Goal: Task Accomplishment & Management: Manage account settings

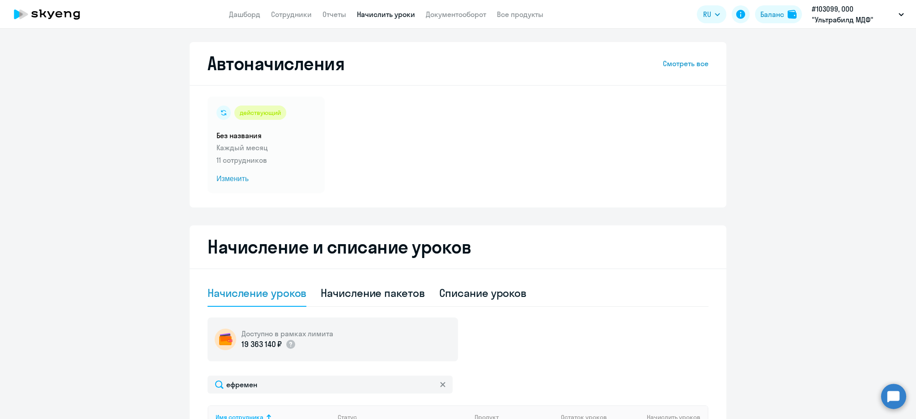
select select "10"
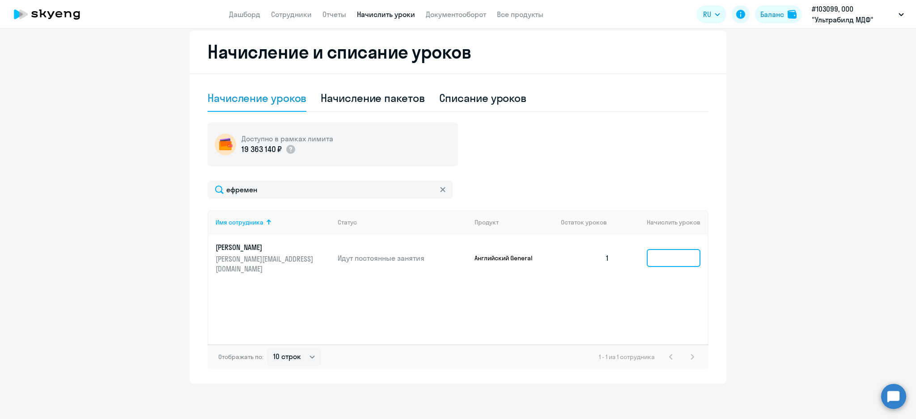
click at [664, 254] on input at bounding box center [674, 258] width 54 height 18
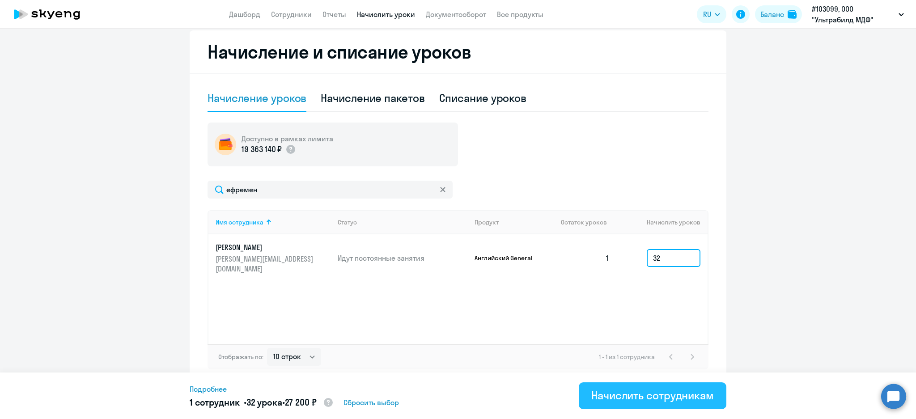
type input "32"
click at [679, 397] on div "Начислить сотрудникам" at bounding box center [652, 395] width 123 height 14
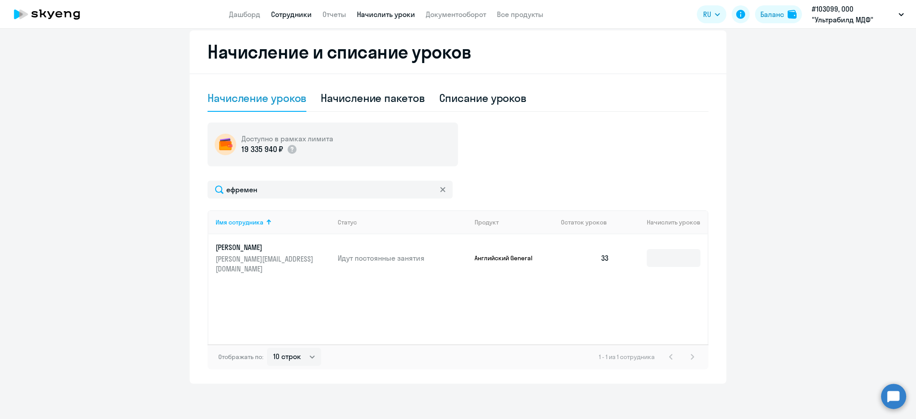
click at [305, 14] on link "Сотрудники" at bounding box center [291, 14] width 41 height 9
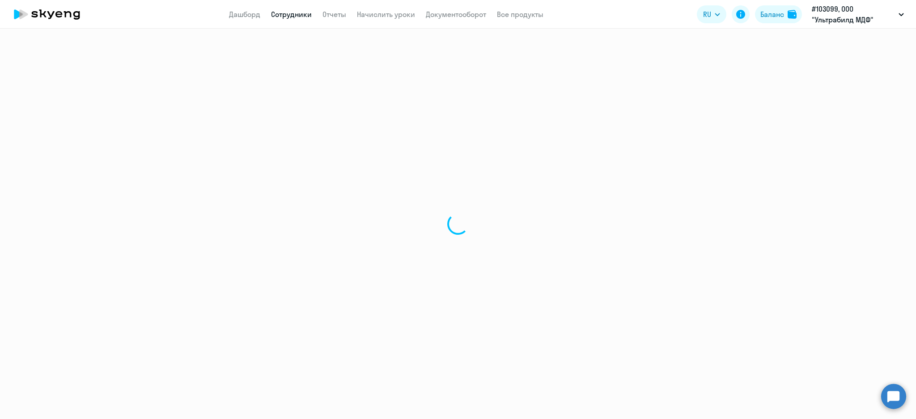
select select "30"
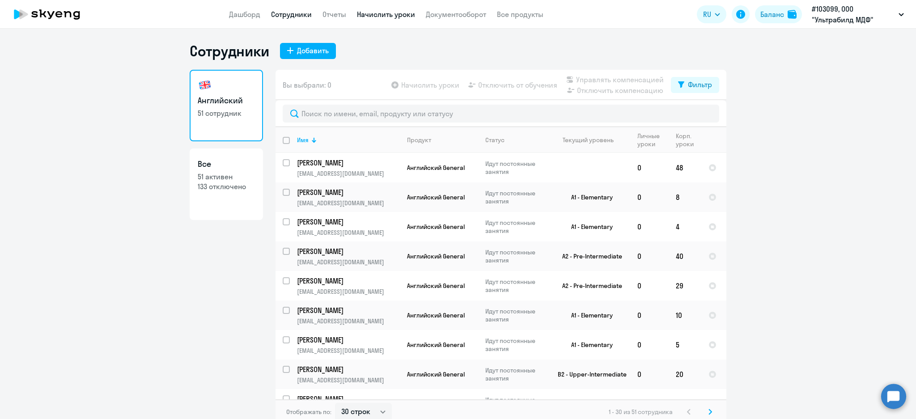
click at [390, 14] on link "Начислить уроки" at bounding box center [386, 14] width 58 height 9
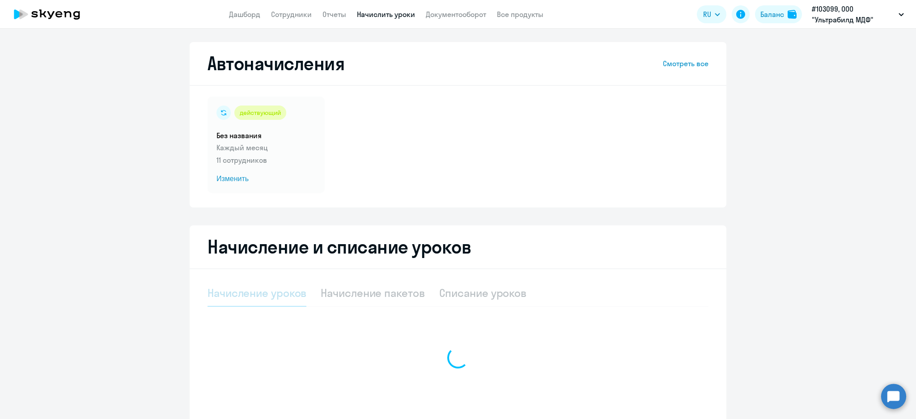
select select "10"
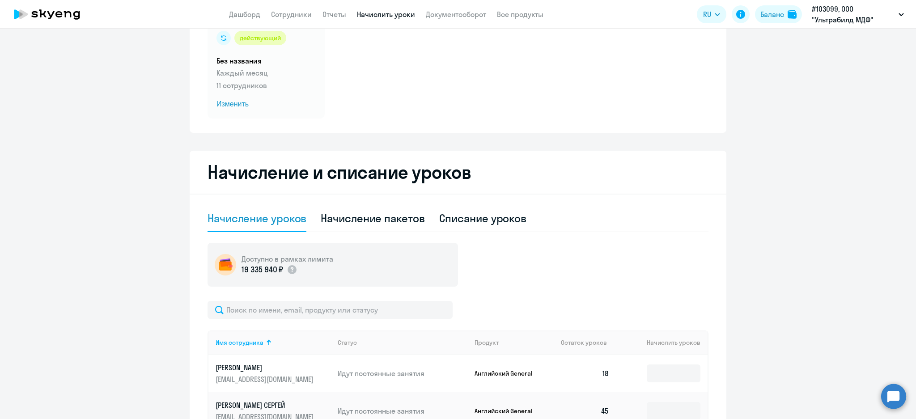
scroll to position [238, 0]
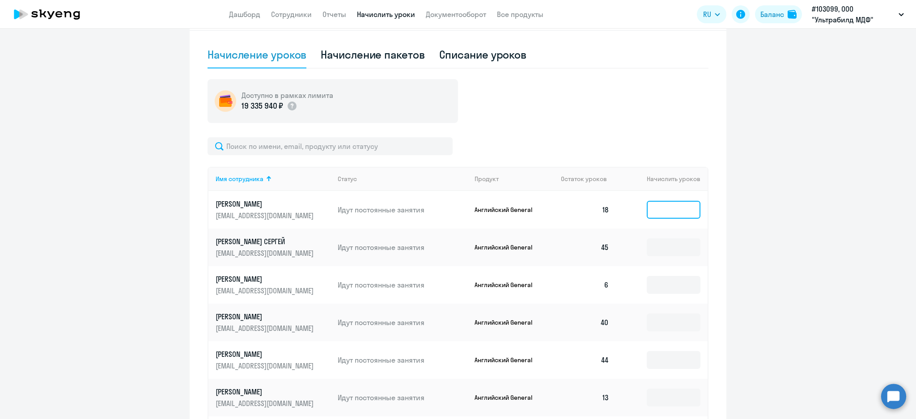
click at [665, 206] on input at bounding box center [674, 210] width 54 height 18
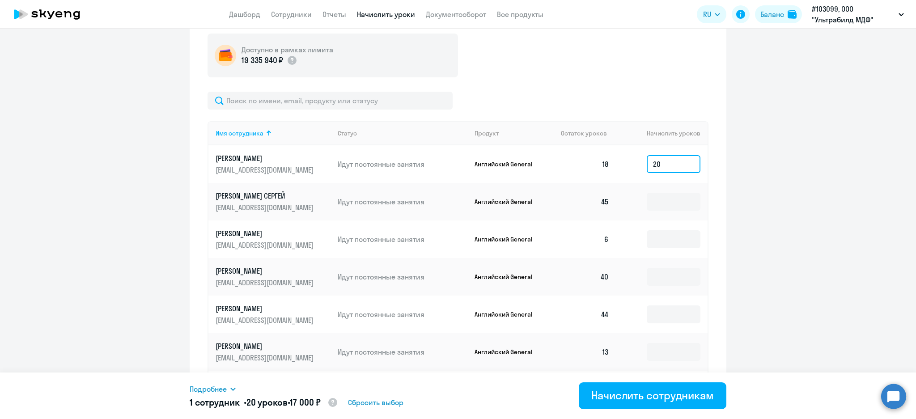
scroll to position [358, 0]
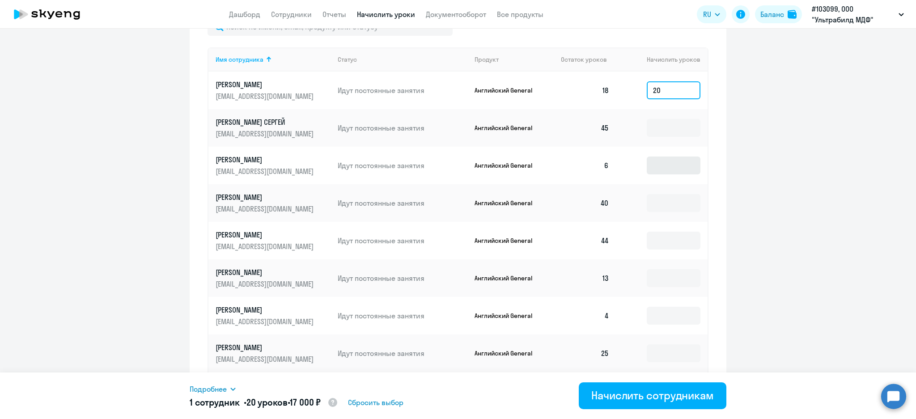
type input "20"
click at [673, 165] on input at bounding box center [674, 166] width 54 height 18
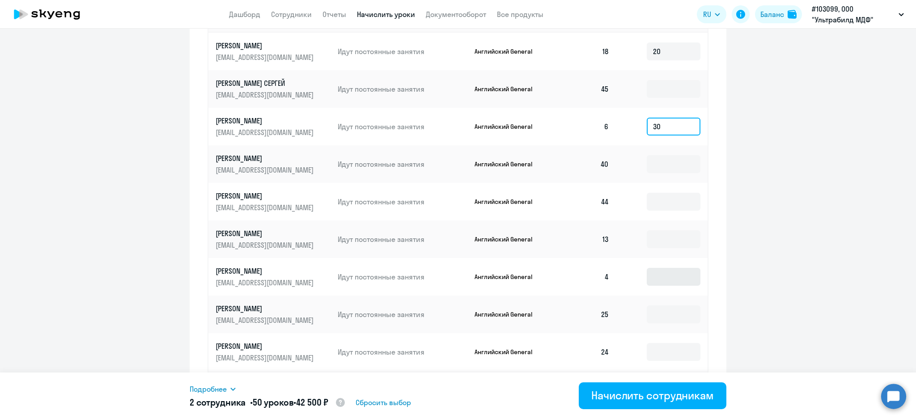
scroll to position [417, 0]
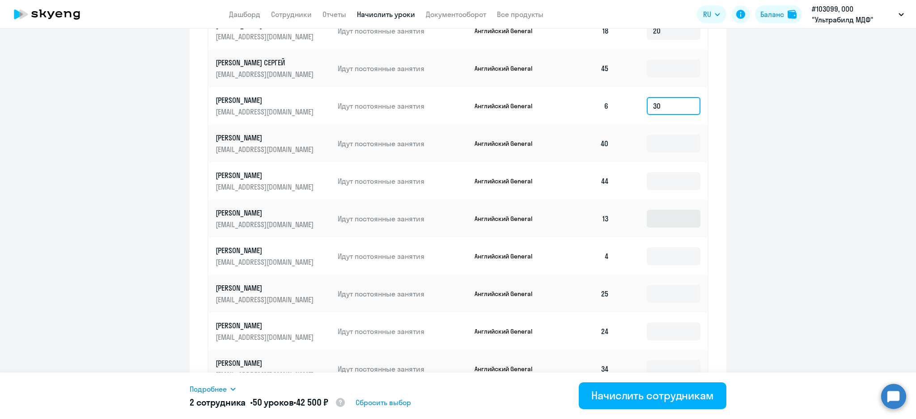
type input "30"
click at [671, 218] on input at bounding box center [674, 219] width 54 height 18
type input "30"
click at [666, 257] on input at bounding box center [674, 256] width 54 height 18
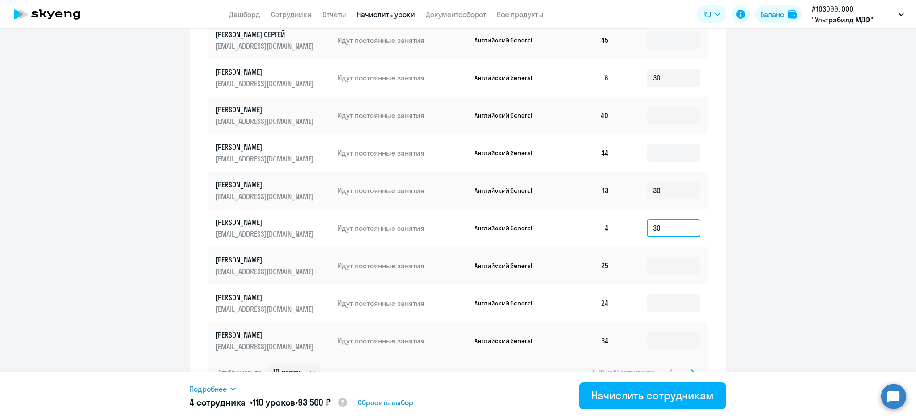
scroll to position [461, 0]
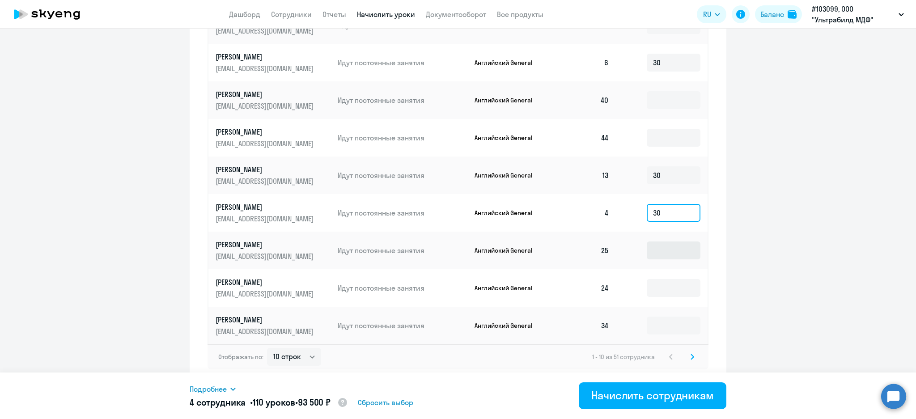
type input "30"
click at [676, 249] on input at bounding box center [674, 250] width 54 height 18
type input "15"
click at [663, 285] on input at bounding box center [674, 288] width 54 height 18
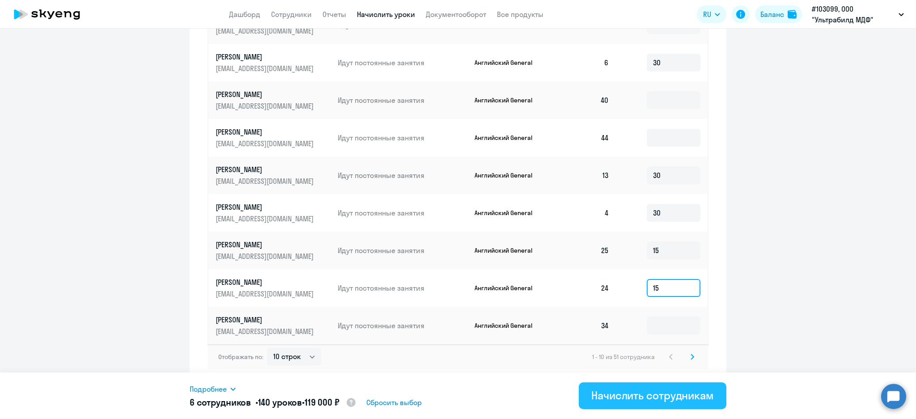
type input "15"
click at [667, 401] on div "Начислить сотрудникам" at bounding box center [652, 395] width 123 height 14
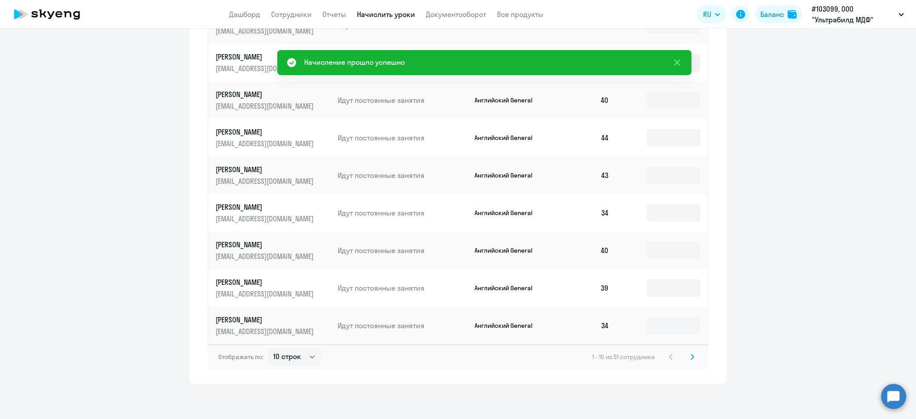
click at [687, 358] on svg-icon at bounding box center [692, 357] width 11 height 11
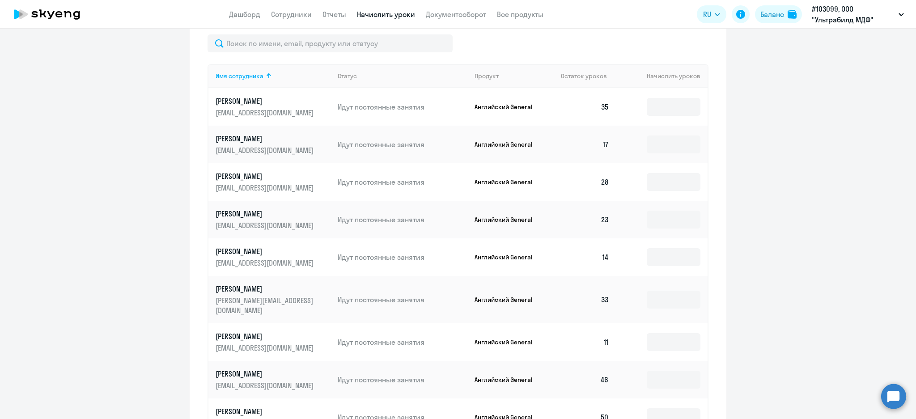
scroll to position [282, 0]
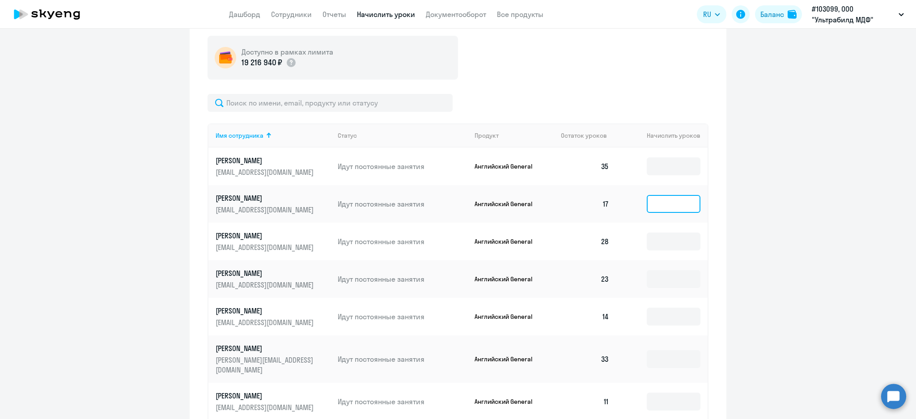
click at [665, 208] on input at bounding box center [674, 204] width 54 height 18
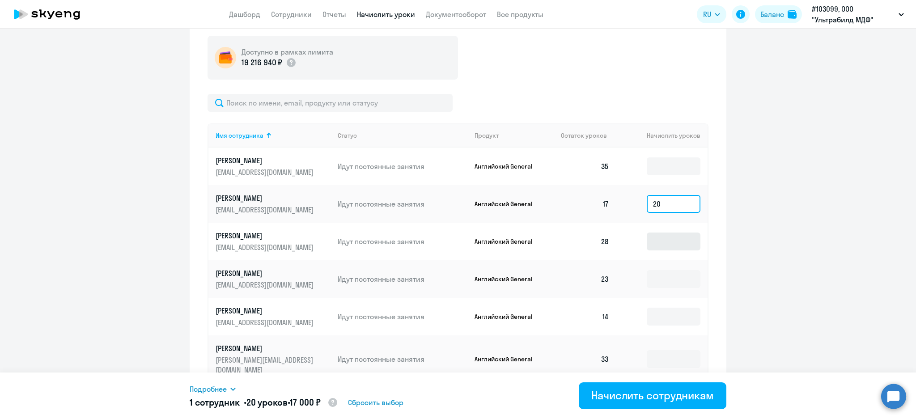
type input "20"
click at [673, 247] on input at bounding box center [674, 242] width 54 height 18
type input "10"
click at [681, 280] on input at bounding box center [674, 279] width 54 height 18
type input "15"
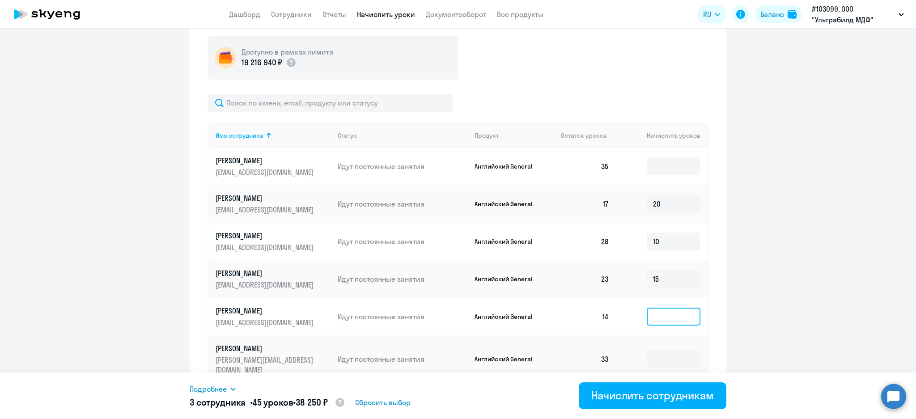
click at [680, 311] on input at bounding box center [674, 317] width 54 height 18
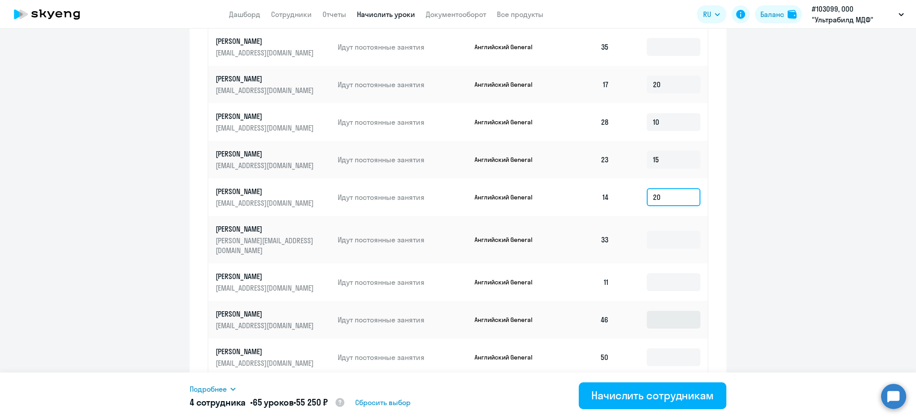
scroll to position [461, 0]
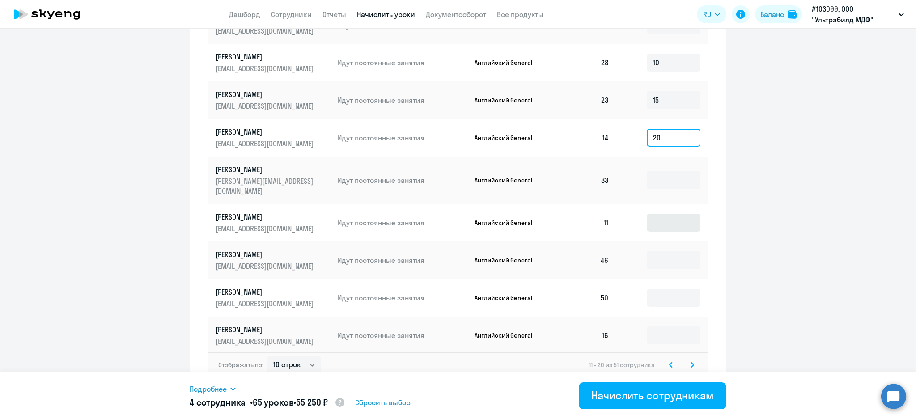
type input "20"
click at [667, 214] on input at bounding box center [674, 223] width 54 height 18
type input "25"
click at [670, 326] on input at bounding box center [674, 335] width 54 height 18
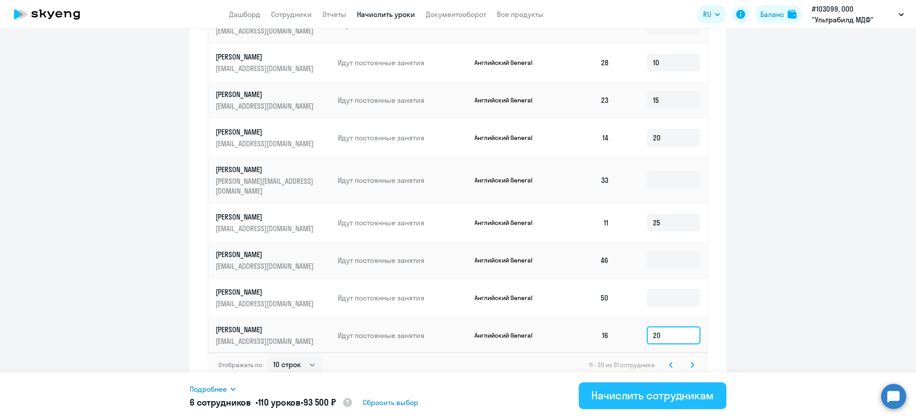
type input "20"
click at [684, 405] on button "Начислить сотрудникам" at bounding box center [653, 395] width 148 height 27
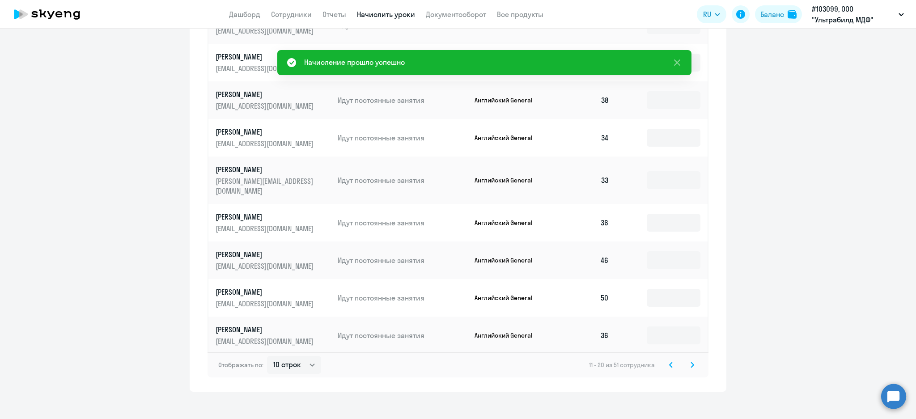
click at [691, 362] on icon at bounding box center [692, 364] width 3 height 5
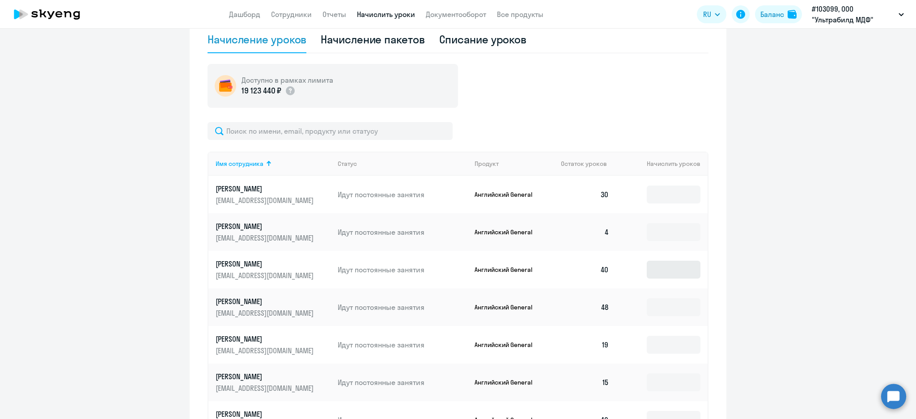
scroll to position [282, 0]
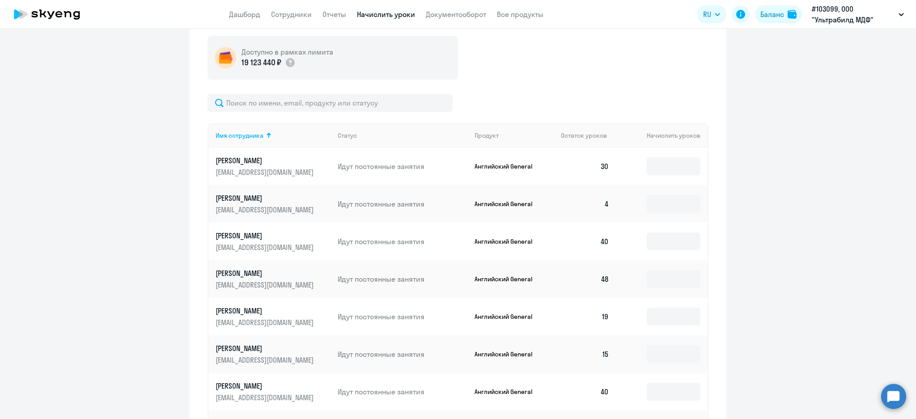
click at [673, 192] on td at bounding box center [661, 204] width 91 height 38
click at [671, 204] on input at bounding box center [674, 204] width 54 height 18
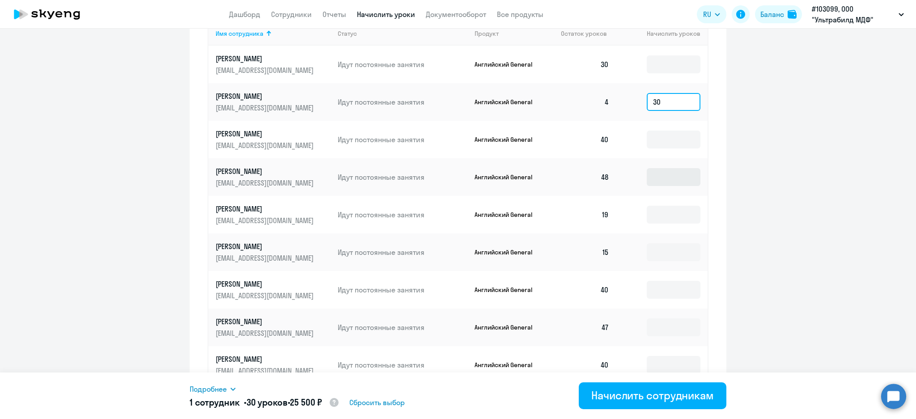
scroll to position [401, 0]
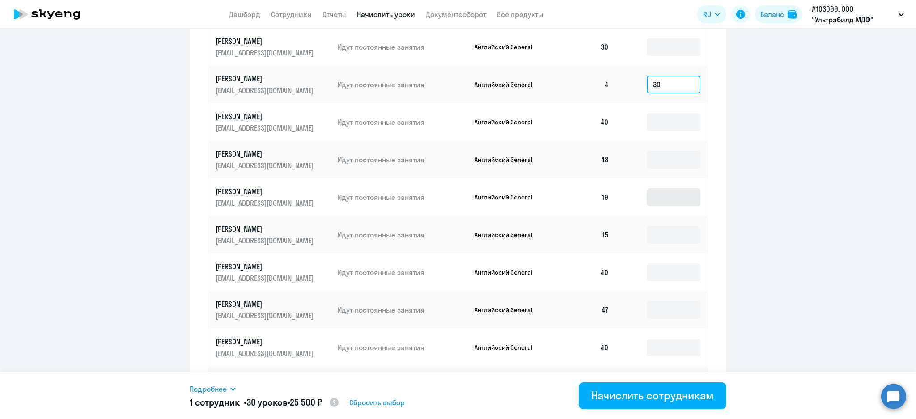
type input "30"
click at [674, 202] on input at bounding box center [674, 197] width 54 height 18
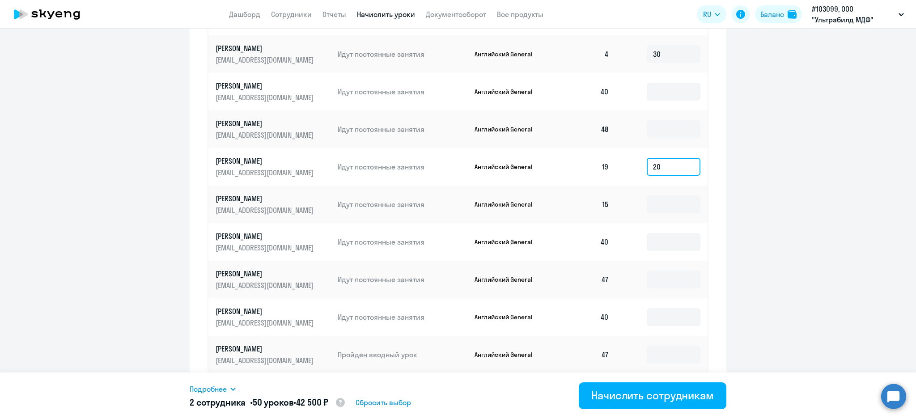
scroll to position [461, 0]
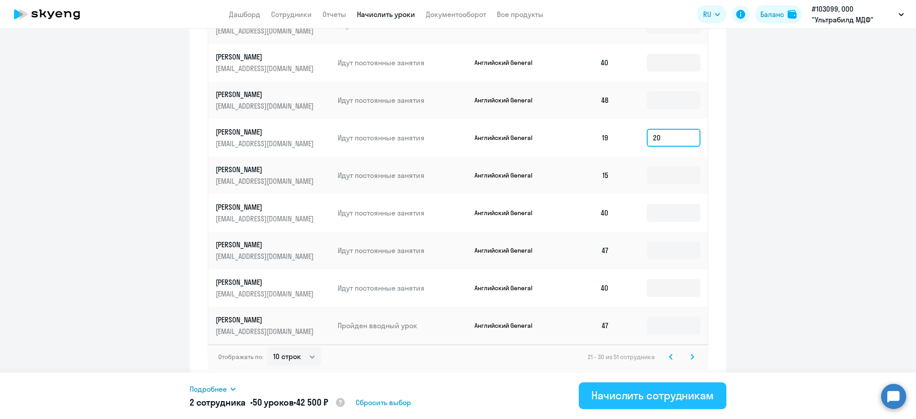
type input "20"
click at [680, 394] on div "Начислить сотрудникам" at bounding box center [652, 395] width 123 height 14
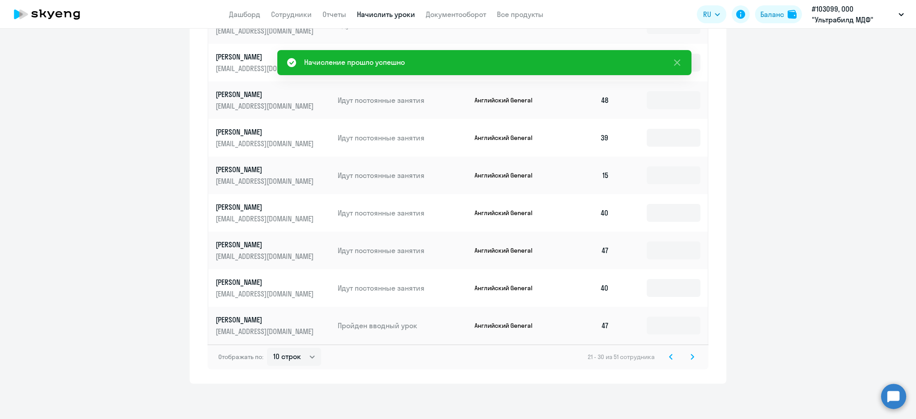
click at [690, 356] on icon at bounding box center [692, 357] width 4 height 6
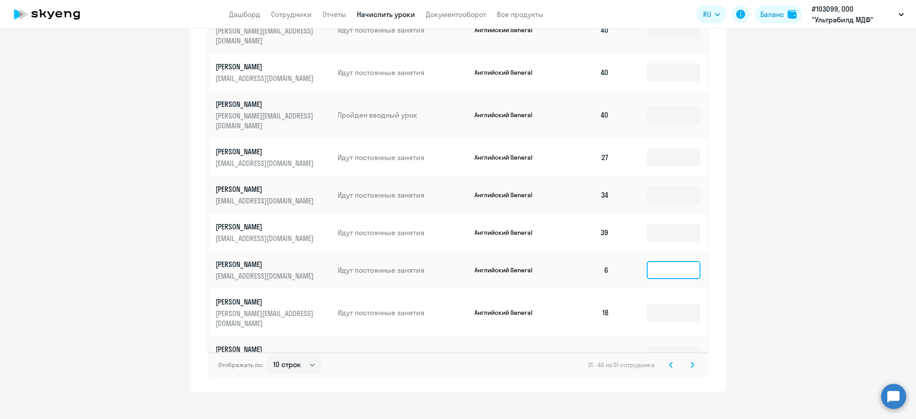
click at [673, 261] on input at bounding box center [674, 270] width 54 height 18
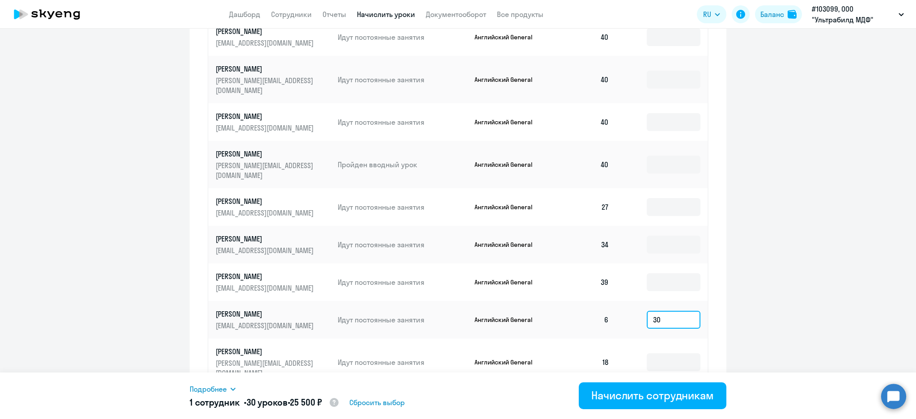
scroll to position [341, 0]
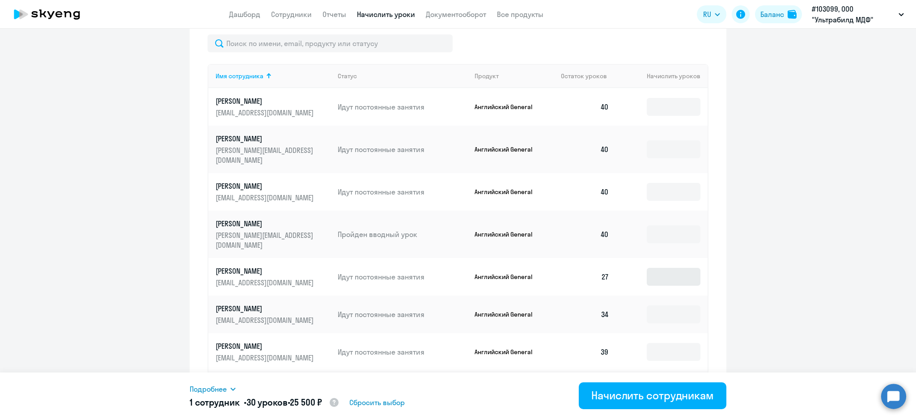
type input "30"
click at [659, 268] on input at bounding box center [674, 277] width 54 height 18
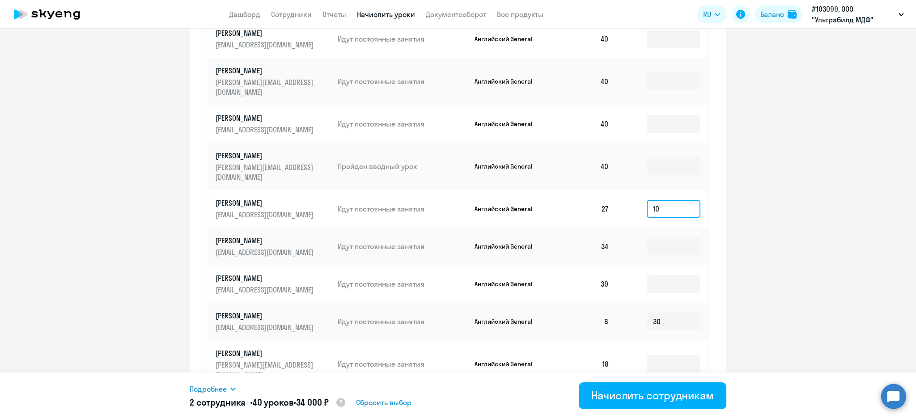
scroll to position [461, 0]
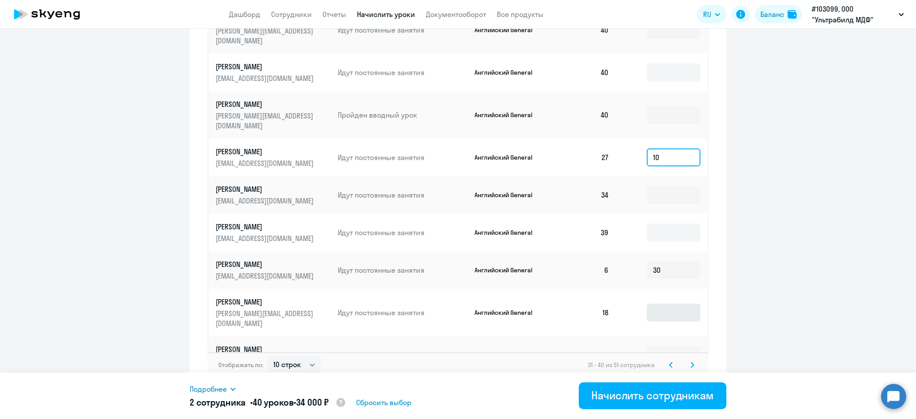
type input "10"
click at [686, 304] on input at bounding box center [674, 313] width 54 height 18
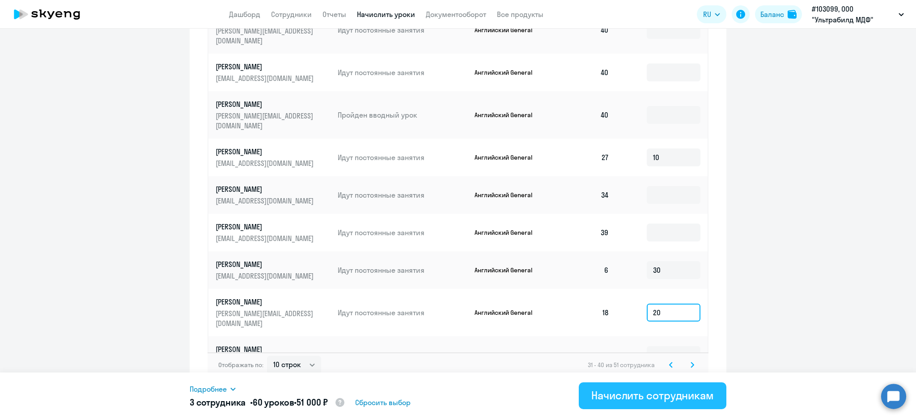
type input "20"
click at [696, 398] on div "Начислить сотрудникам" at bounding box center [652, 395] width 123 height 14
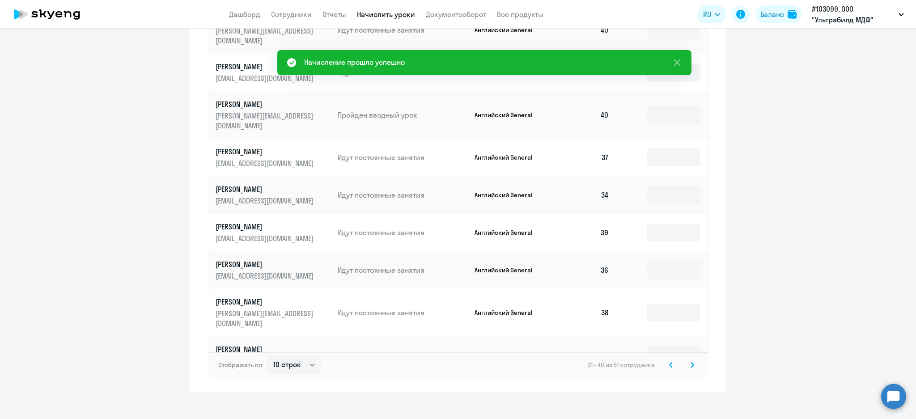
click at [687, 360] on svg-icon at bounding box center [692, 365] width 11 height 11
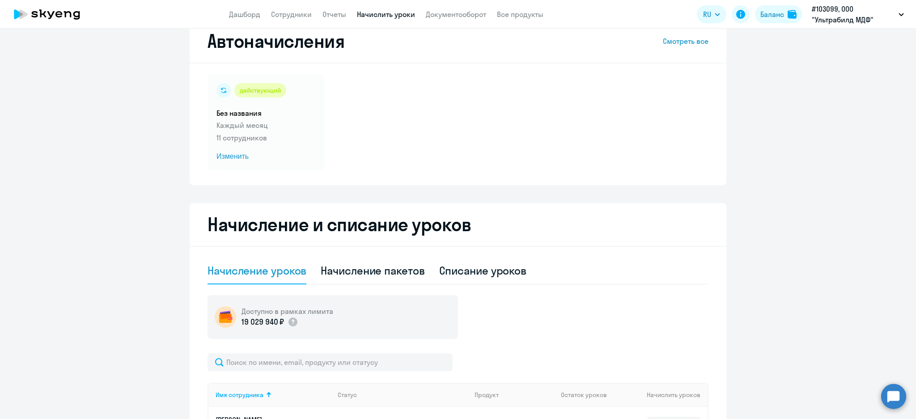
scroll to position [0, 0]
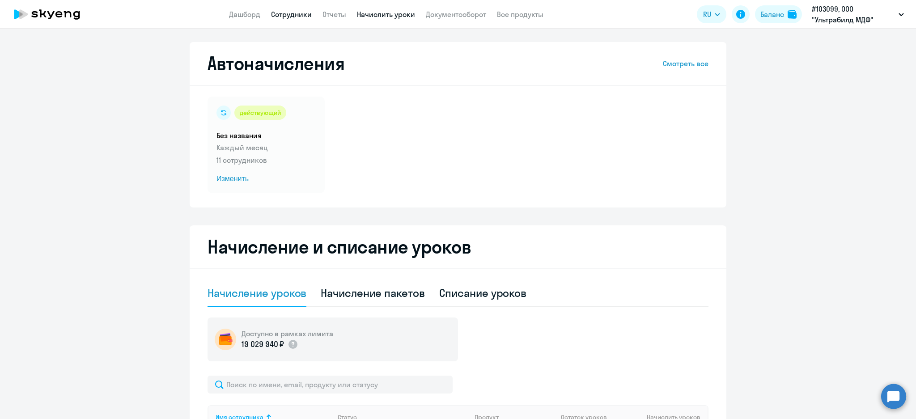
click at [285, 13] on link "Сотрудники" at bounding box center [291, 14] width 41 height 9
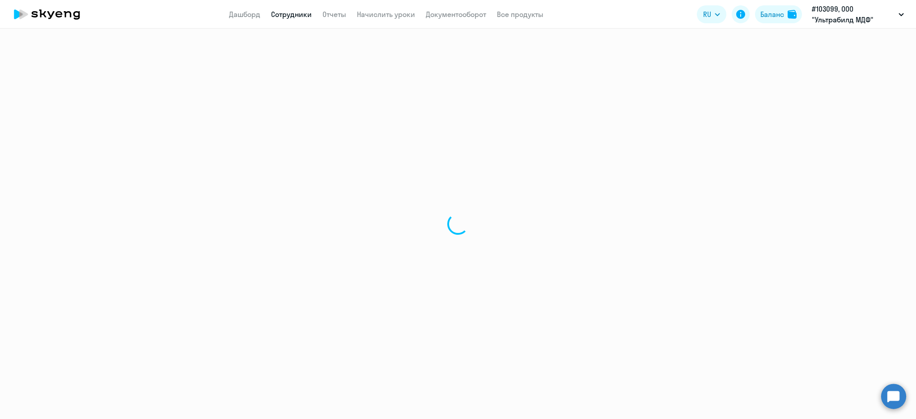
select select "30"
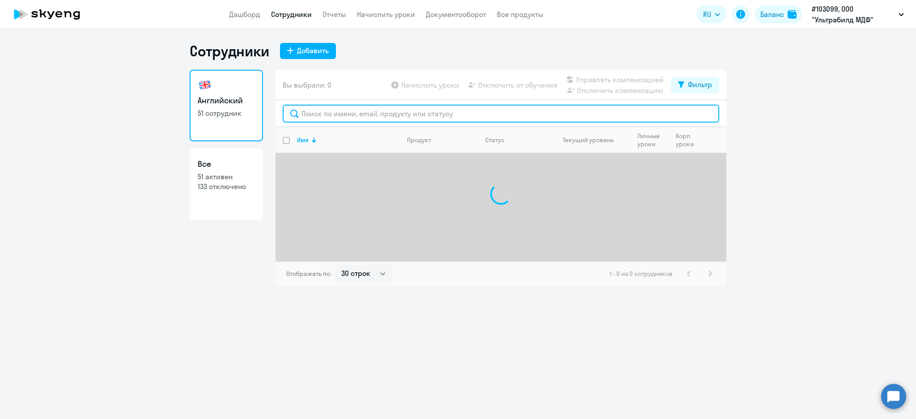
click at [402, 110] on input "text" at bounding box center [501, 114] width 436 height 18
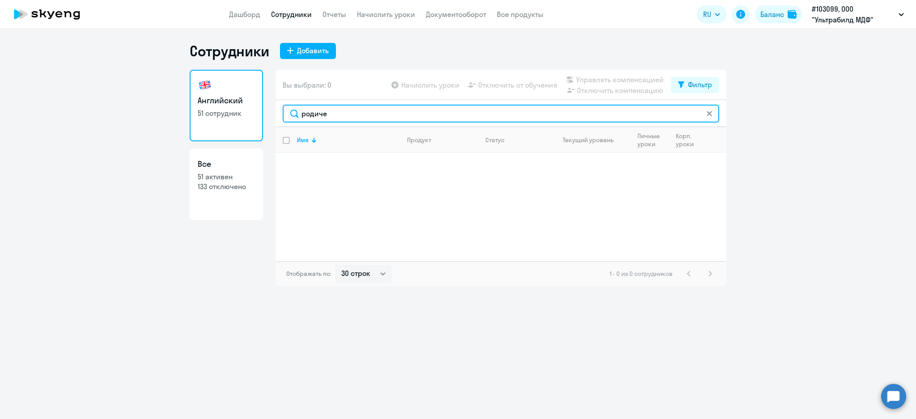
click at [358, 111] on input "родиче" at bounding box center [501, 114] width 436 height 18
type input "р"
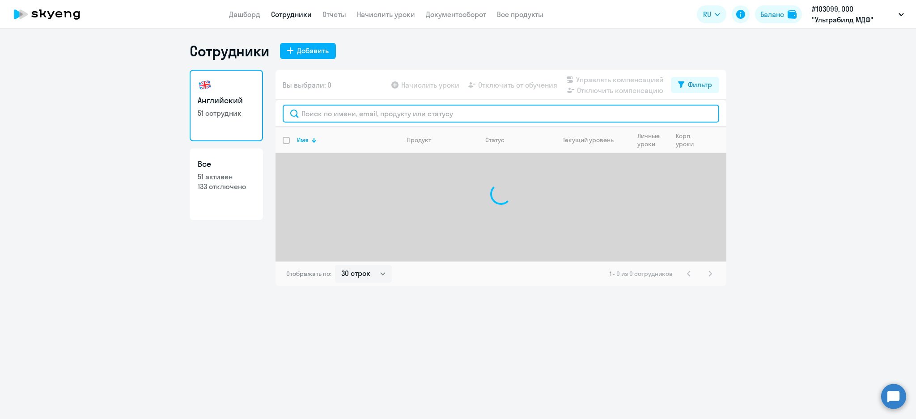
type input "[PERSON_NAME]"
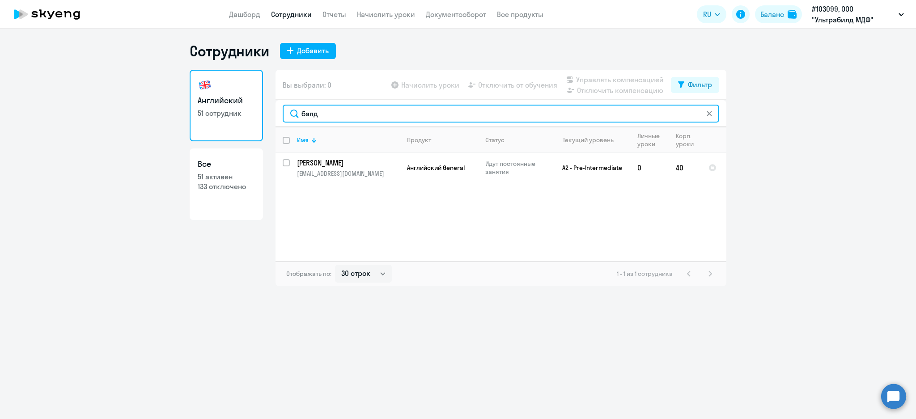
drag, startPoint x: 339, startPoint y: 115, endPoint x: 173, endPoint y: 116, distance: 166.4
click at [173, 116] on ng-component "Сотрудники Добавить Английский 51 сотрудник Все 51 активен 133 отключено Вы выб…" at bounding box center [458, 164] width 916 height 244
drag, startPoint x: 356, startPoint y: 113, endPoint x: 159, endPoint y: 114, distance: 197.7
click at [159, 114] on ng-component "Сотрудники Добавить Английский 51 сотрудник Все 51 активен 133 отключено Вы выб…" at bounding box center [458, 164] width 916 height 244
type input "[PERSON_NAME]"
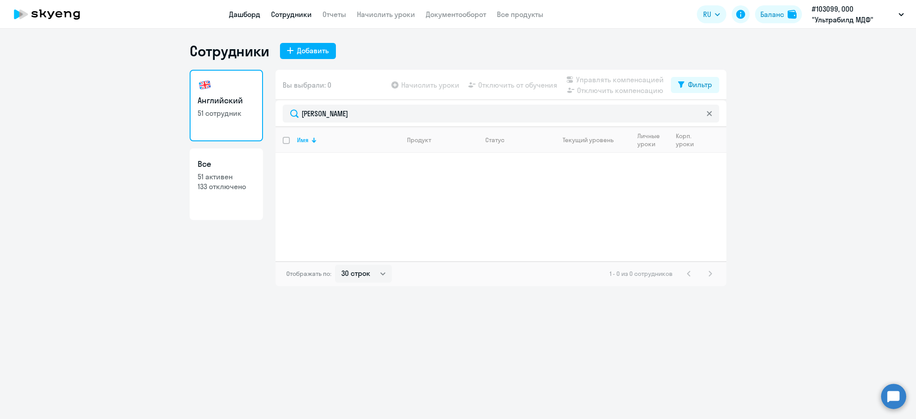
click at [252, 12] on link "Дашборд" at bounding box center [244, 14] width 31 height 9
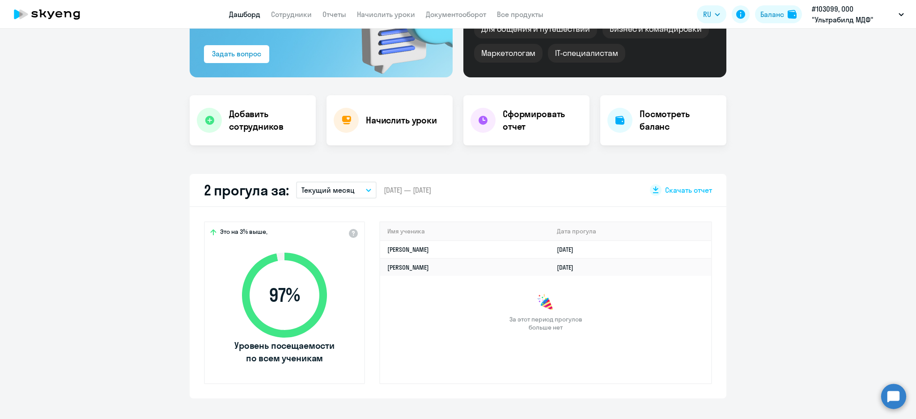
scroll to position [119, 0]
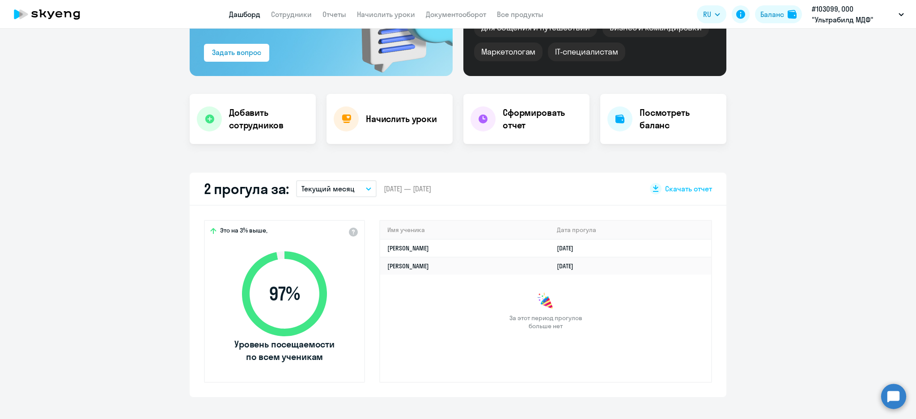
click at [360, 186] on button "Текущий месяц" at bounding box center [336, 188] width 80 height 17
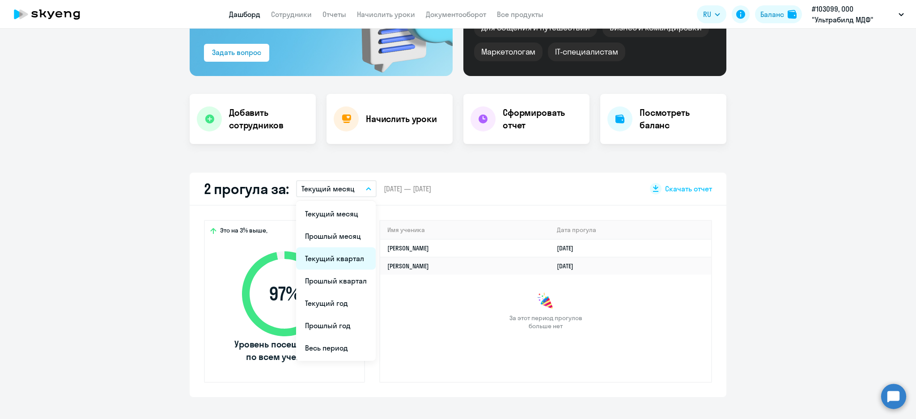
click at [332, 257] on li "Текущий квартал" at bounding box center [336, 258] width 80 height 22
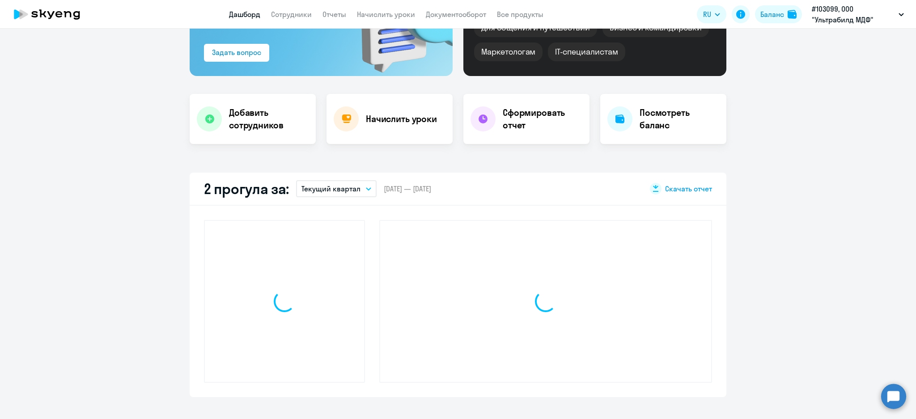
click at [695, 185] on span "Скачать отчет" at bounding box center [688, 189] width 47 height 10
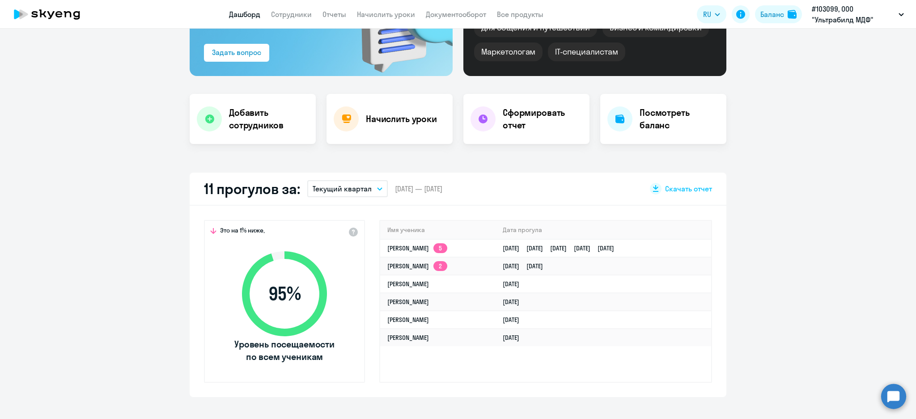
select select "30"
click at [806, 215] on app-truancy-attendance-dashboard "11 прогулов за: Текущий квартал Текущий месяц Прошлый месяц Текущий квартал [GE…" at bounding box center [458, 285] width 916 height 224
click at [822, 174] on app-truancy-attendance-dashboard "11 прогулов за: Текущий квартал Текущий месяц Прошлый месяц Текущий квартал [GE…" at bounding box center [458, 285] width 916 height 224
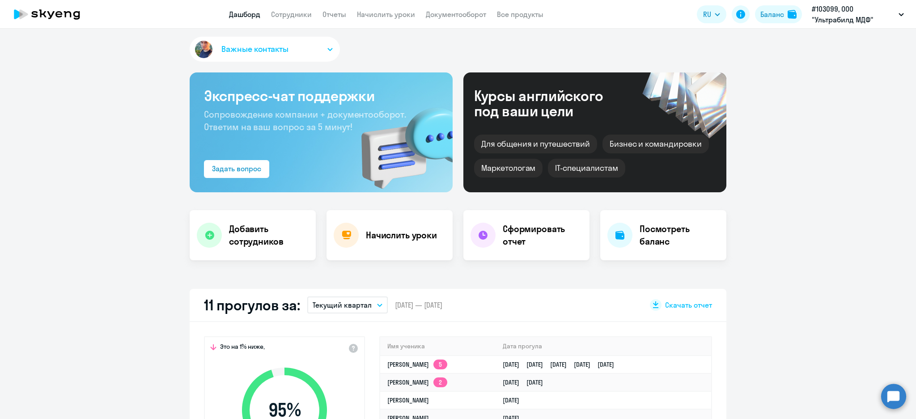
scroll to position [0, 0]
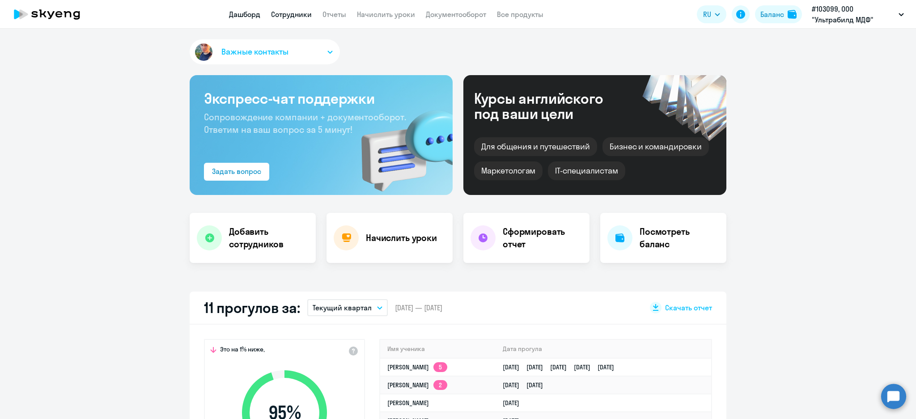
click at [301, 14] on link "Сотрудники" at bounding box center [291, 14] width 41 height 9
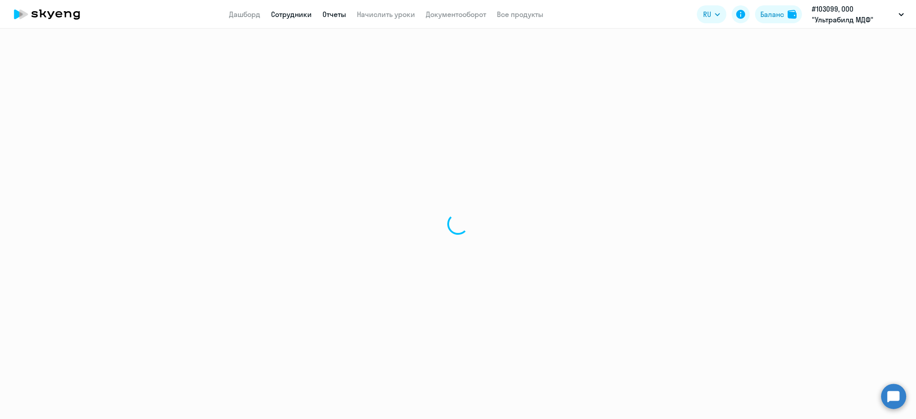
click at [345, 12] on link "Отчеты" at bounding box center [334, 14] width 24 height 9
select select "30"
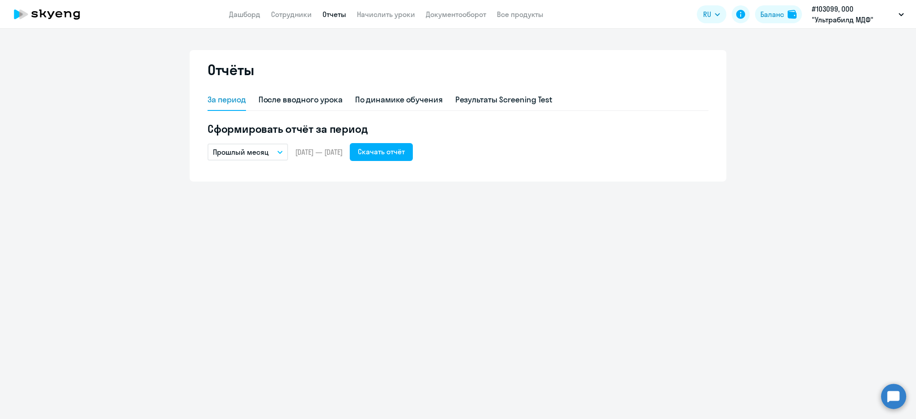
click at [338, 11] on link "Отчеты" at bounding box center [334, 14] width 24 height 9
click at [390, 98] on div "По динамике обучения" at bounding box center [399, 100] width 88 height 12
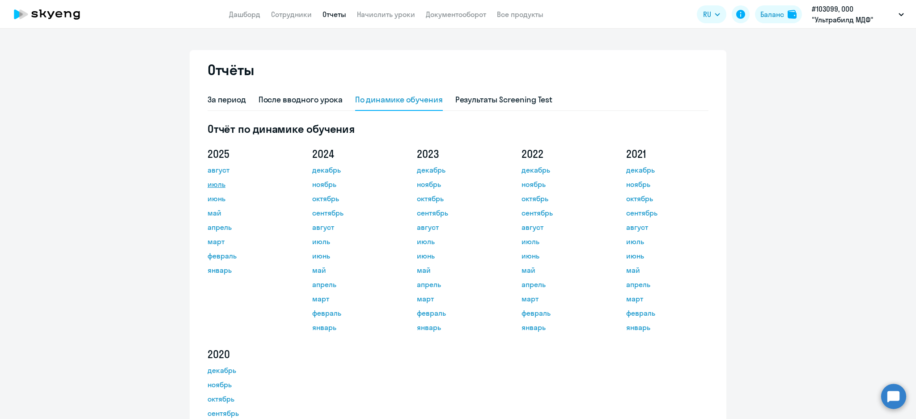
click at [214, 183] on link "июль" at bounding box center [248, 184] width 80 height 11
click at [226, 98] on div "За период" at bounding box center [227, 100] width 38 height 12
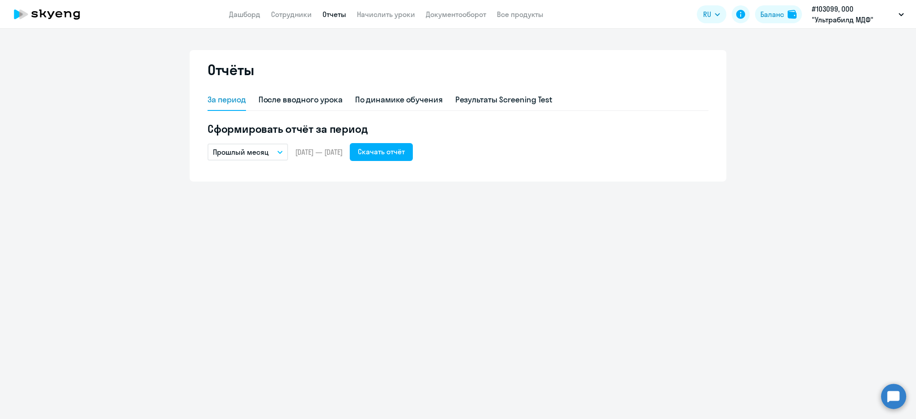
click at [267, 153] on p "Прошлый месяц" at bounding box center [241, 152] width 56 height 11
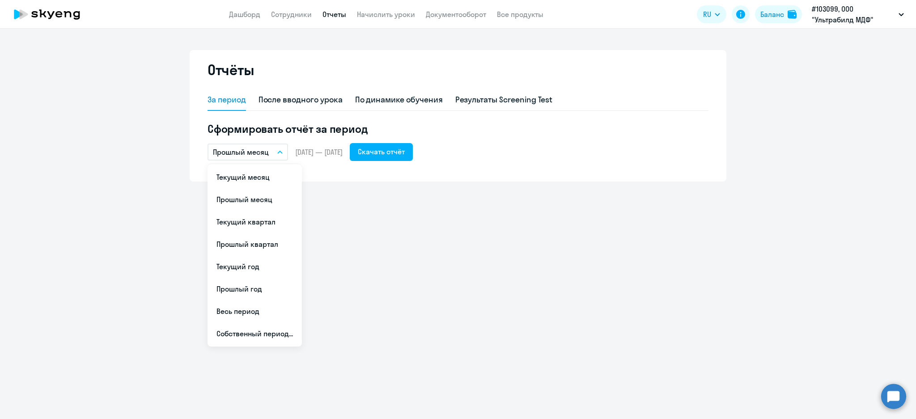
click at [268, 219] on li "Текущий квартал" at bounding box center [255, 222] width 94 height 22
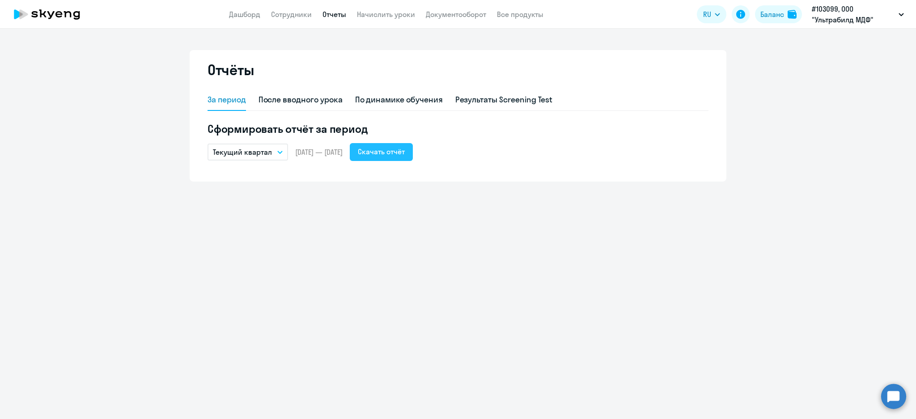
click at [405, 150] on div "Скачать отчёт" at bounding box center [381, 151] width 47 height 11
click at [318, 275] on div "Отчёты За период После вводного урока По динамике обучения Результаты Screening…" at bounding box center [458, 224] width 916 height 390
